Goal: Information Seeking & Learning: Learn about a topic

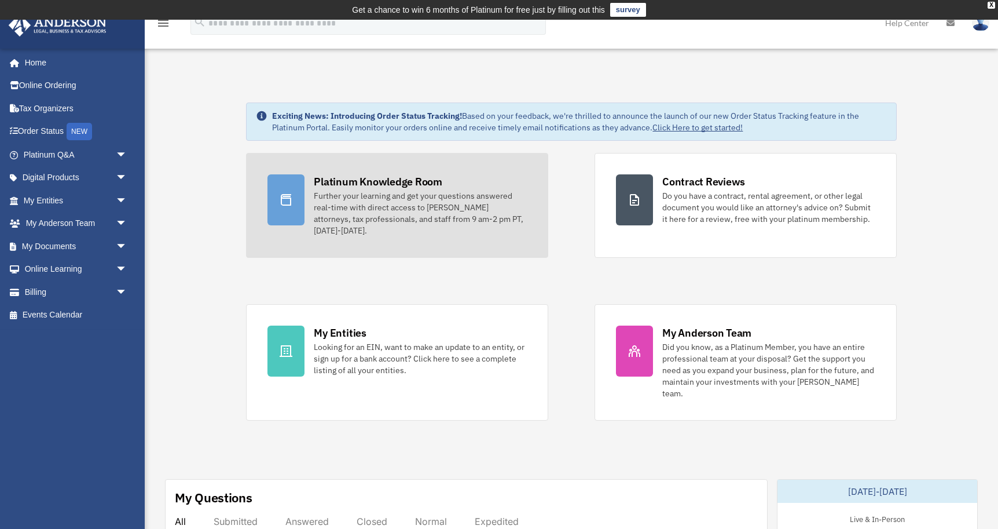
click at [372, 194] on div "Further your learning and get your questions answered real-time with direct acc…" at bounding box center [420, 213] width 213 height 46
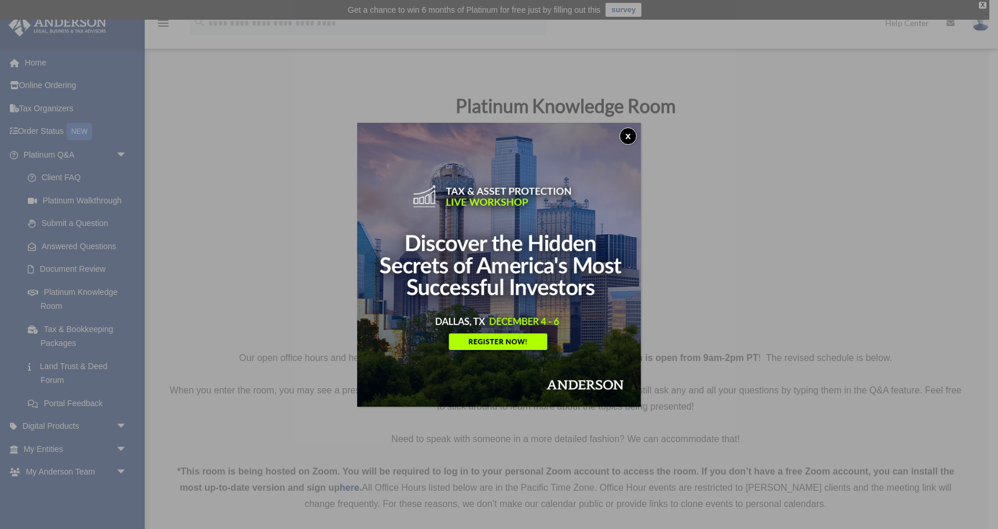
click at [634, 138] on button "x" at bounding box center [628, 135] width 17 height 17
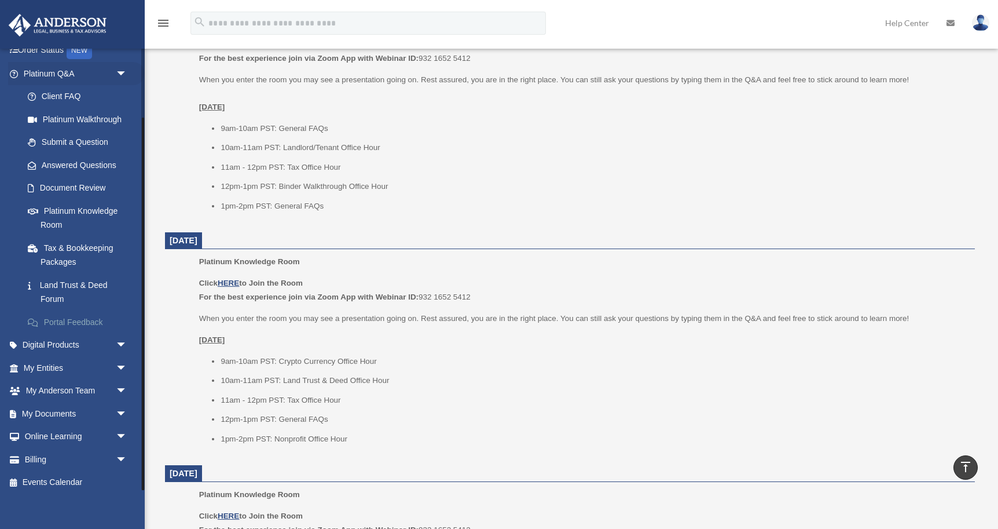
scroll to position [80, 0]
click at [123, 430] on span "arrow_drop_down" at bounding box center [127, 438] width 23 height 24
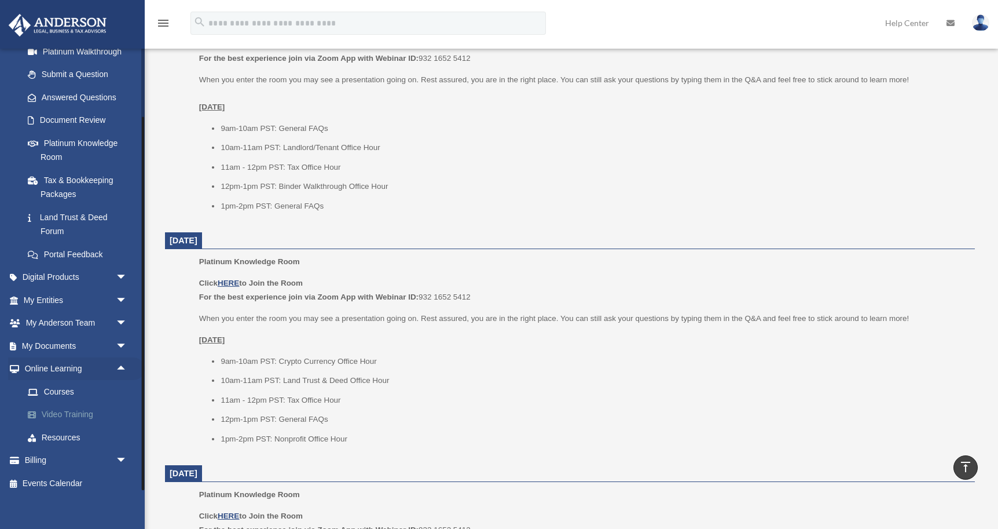
scroll to position [148, 0]
click at [59, 385] on link "Courses" at bounding box center [80, 391] width 129 height 23
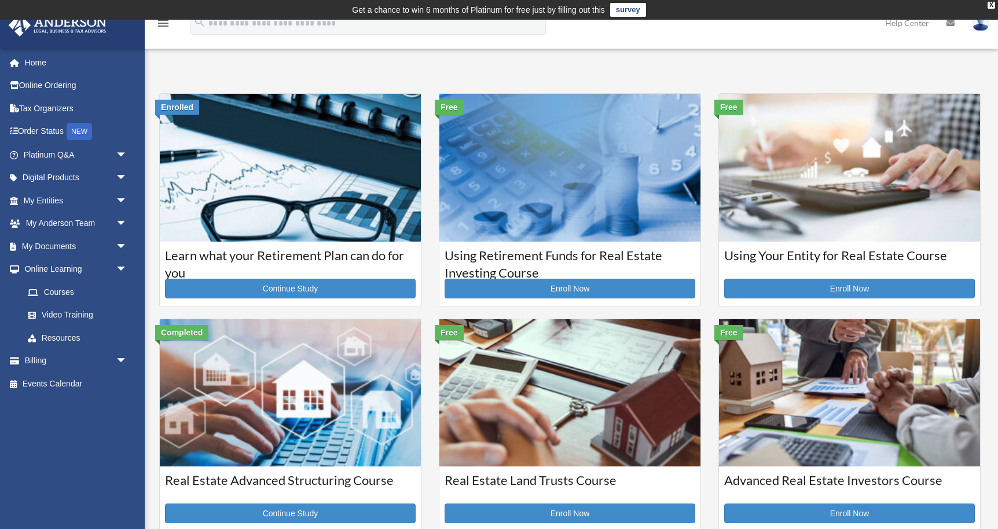
scroll to position [13, 0]
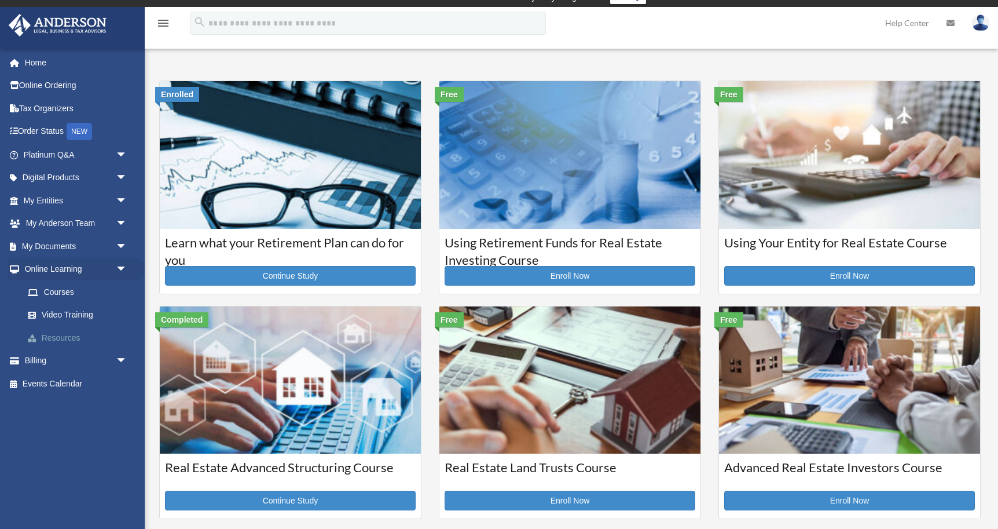
click at [69, 334] on link "Resources" at bounding box center [80, 337] width 129 height 23
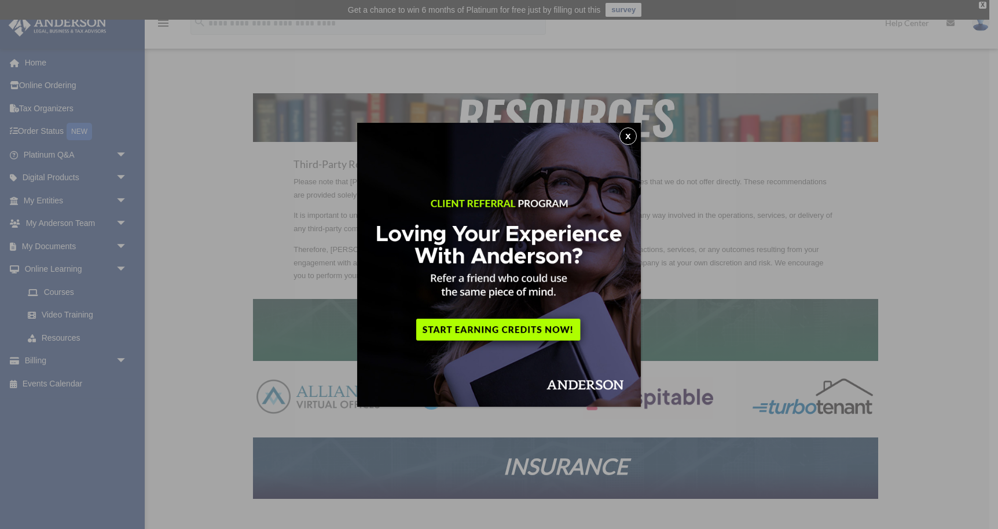
click at [631, 133] on button "x" at bounding box center [628, 135] width 17 height 17
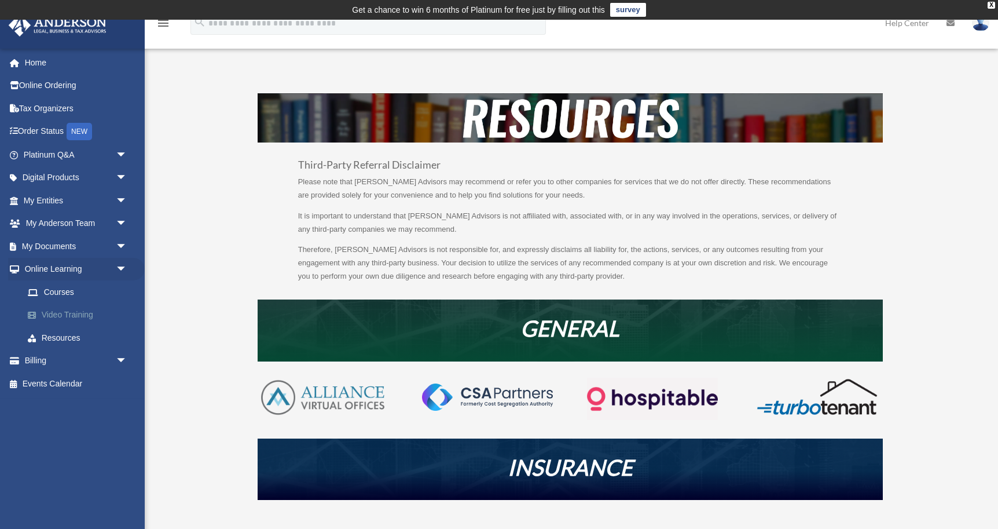
click at [74, 315] on link "Video Training" at bounding box center [80, 314] width 129 height 23
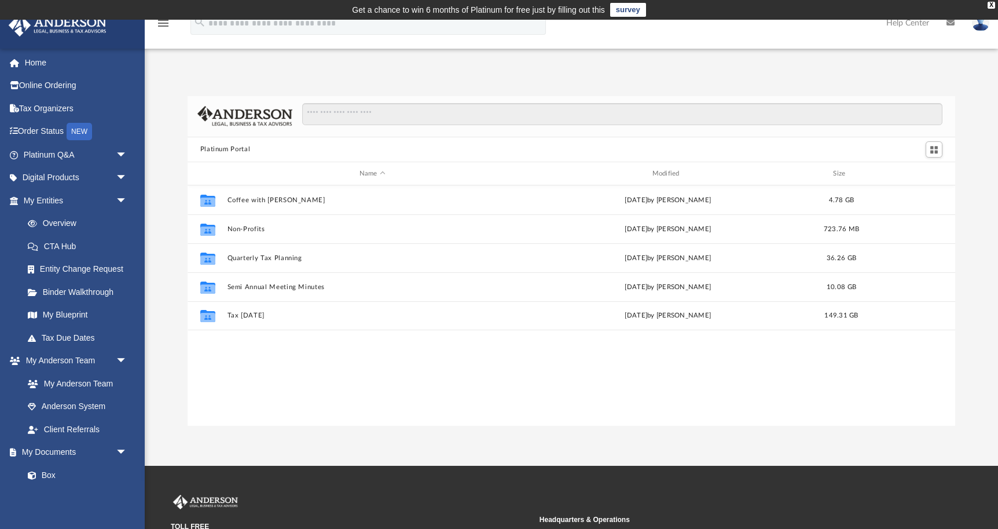
scroll to position [263, 768]
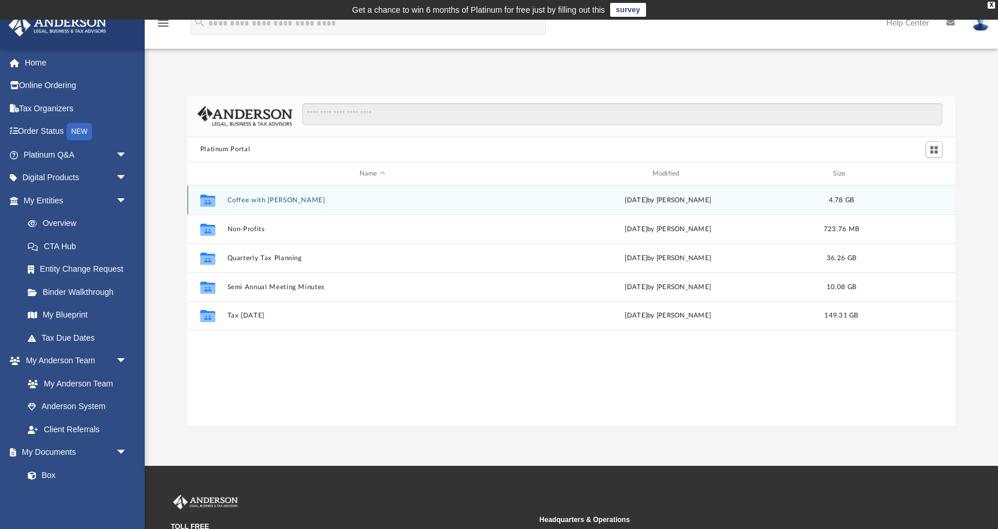
click at [250, 199] on button "Coffee with [PERSON_NAME]" at bounding box center [372, 200] width 291 height 8
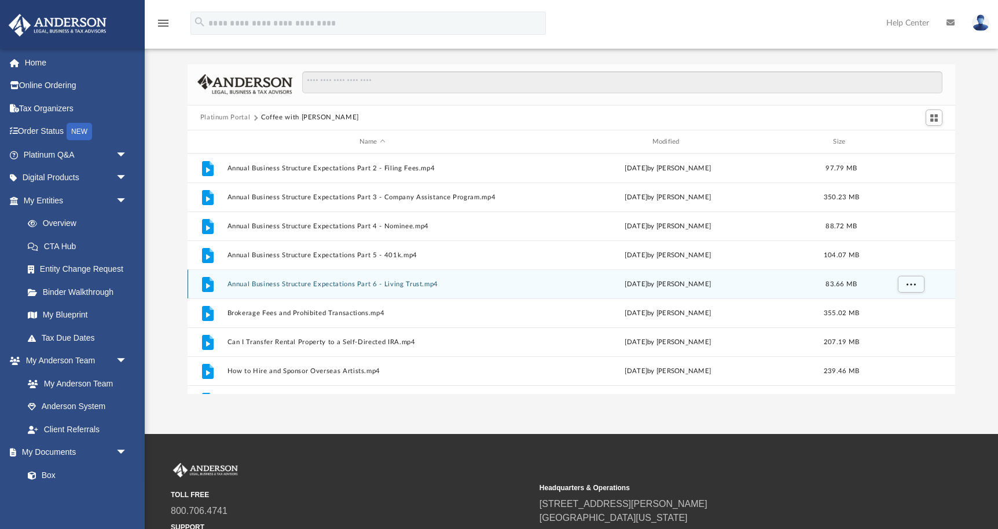
scroll to position [0, 0]
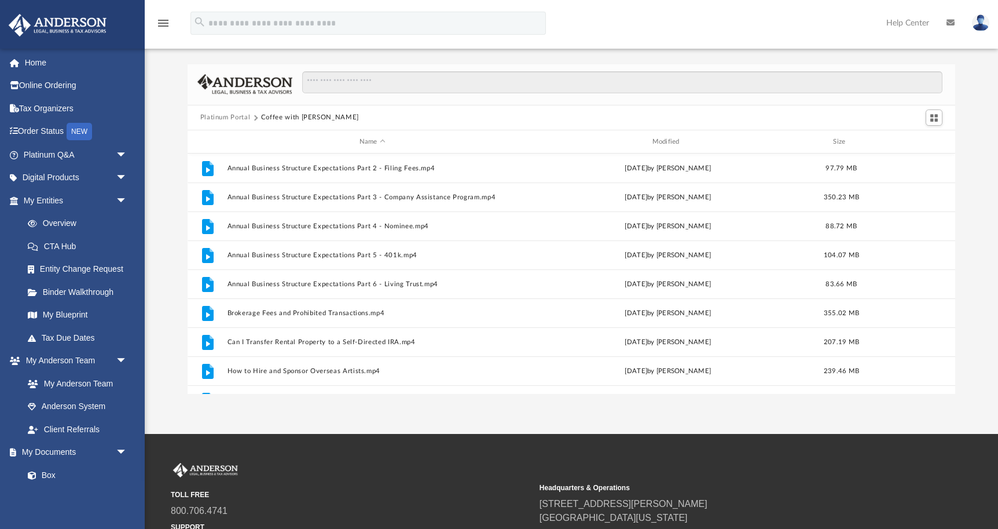
drag, startPoint x: 228, startPoint y: 118, endPoint x: 235, endPoint y: 118, distance: 7.0
click at [228, 118] on button "Platinum Portal" at bounding box center [225, 117] width 50 height 10
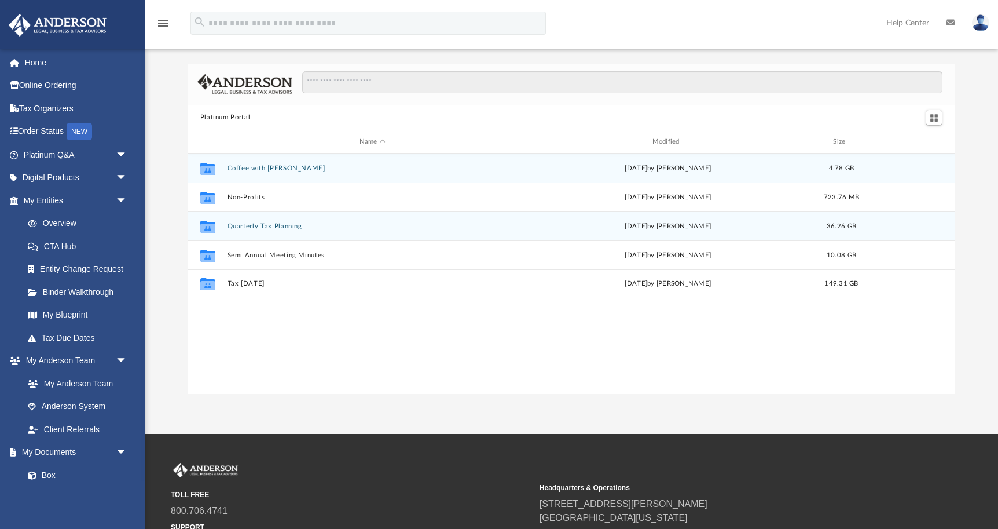
scroll to position [32, 0]
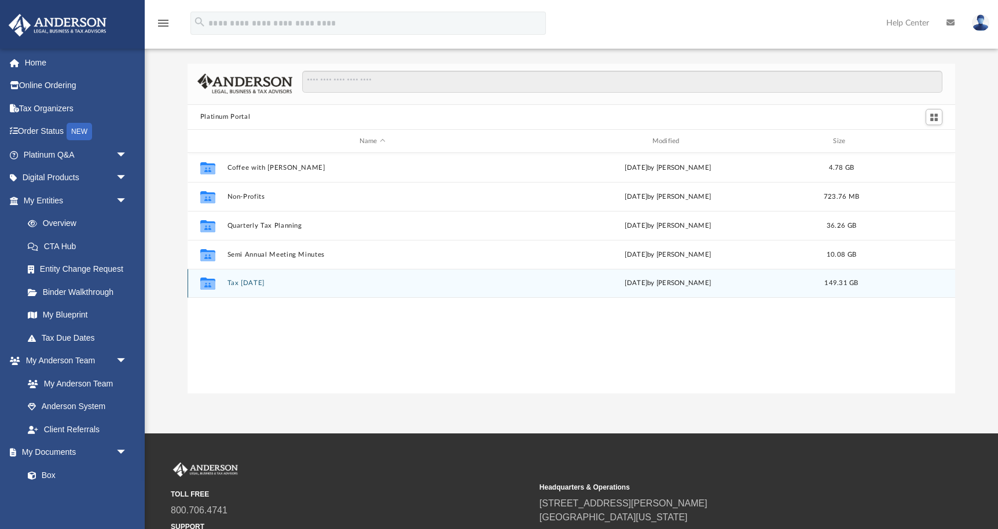
click at [248, 282] on button "Tax Tuesday" at bounding box center [372, 284] width 291 height 8
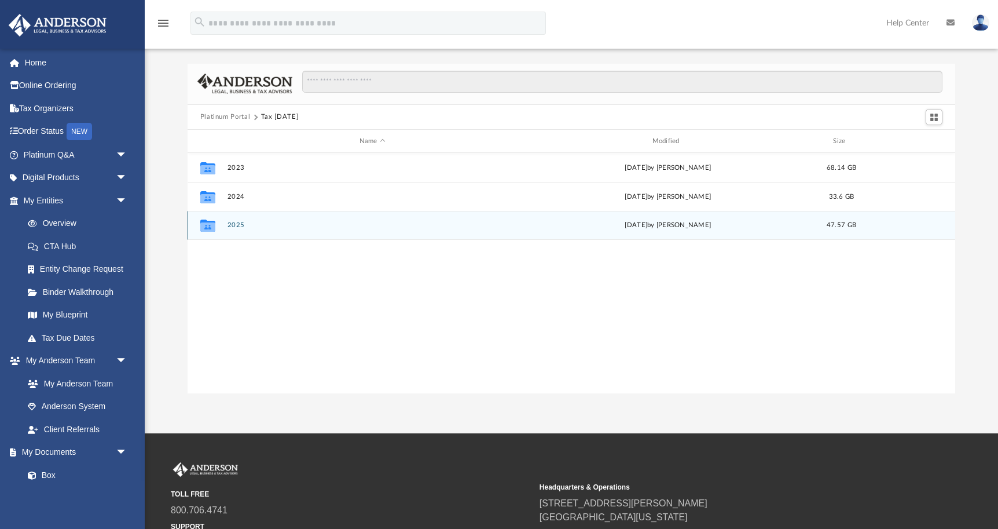
click at [233, 228] on button "2025" at bounding box center [372, 226] width 291 height 8
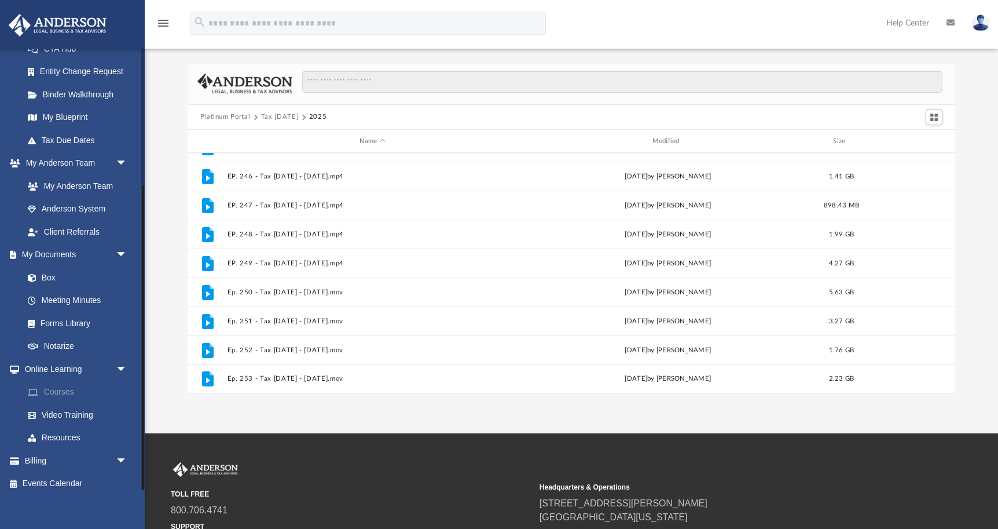
scroll to position [197, 0]
click at [62, 385] on link "Courses" at bounding box center [80, 392] width 129 height 23
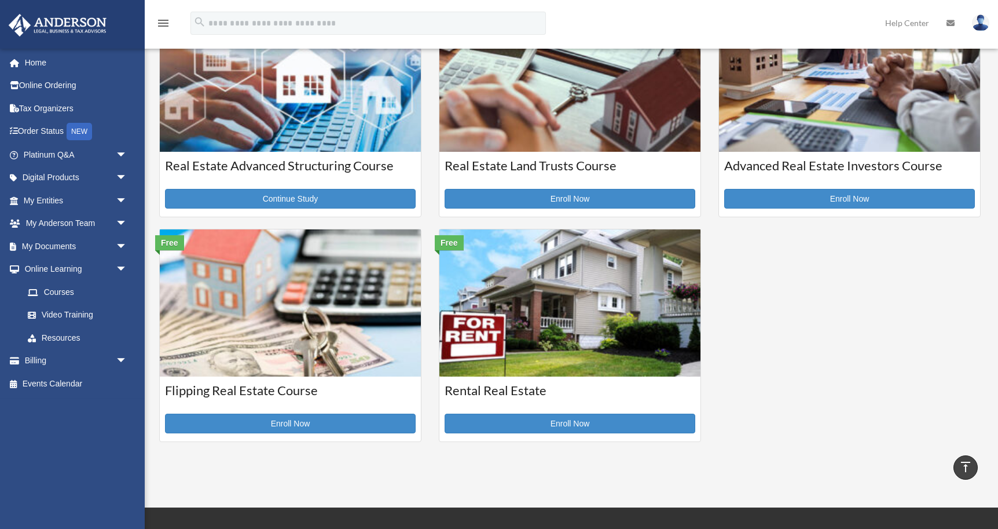
scroll to position [315, 0]
